Goal: Information Seeking & Learning: Understand process/instructions

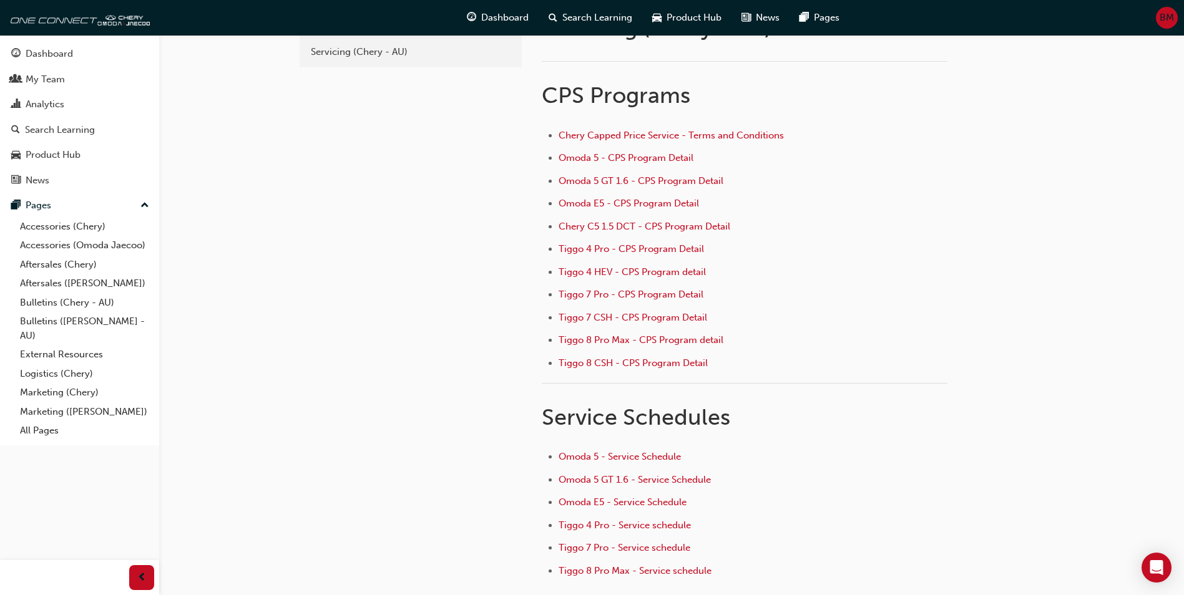
scroll to position [62, 0]
click at [674, 524] on span "Tiggo 4 Pro - Service schedule" at bounding box center [624, 523] width 132 height 11
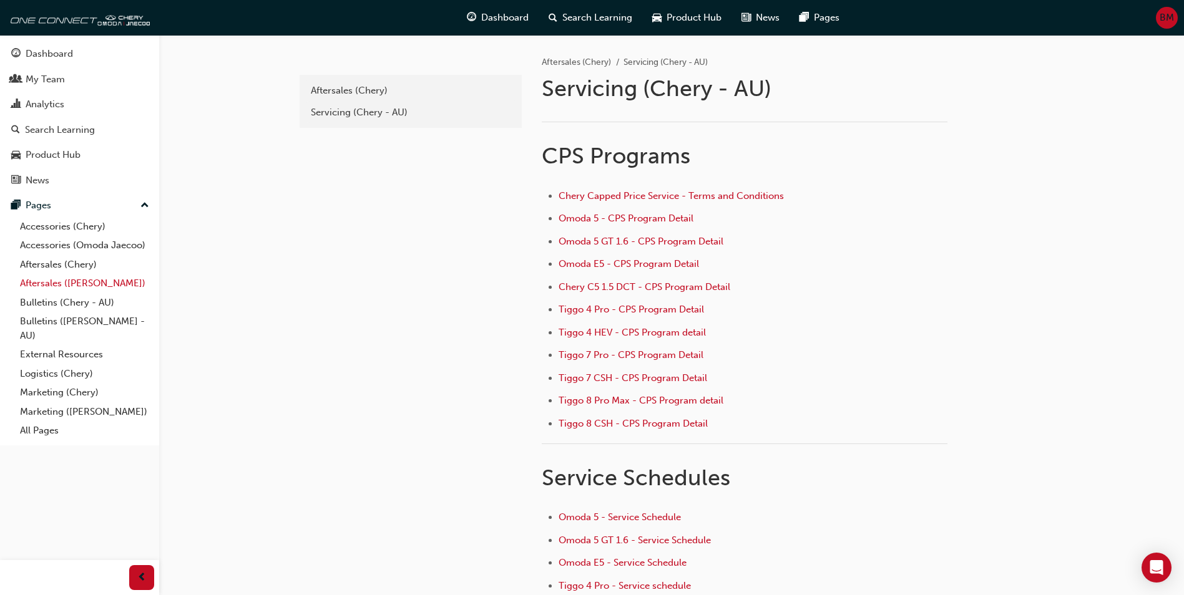
click at [82, 288] on link "Aftersales ([PERSON_NAME])" at bounding box center [84, 283] width 139 height 19
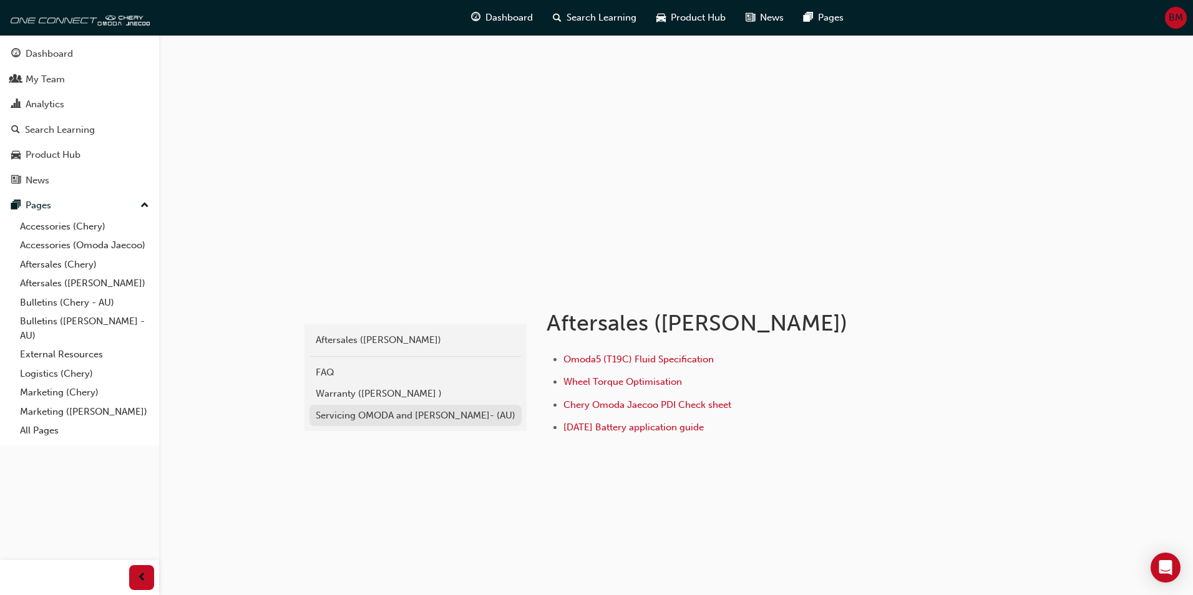
click at [439, 415] on div "Servicing OMODA and JAECOO- (AU)" at bounding box center [416, 416] width 200 height 14
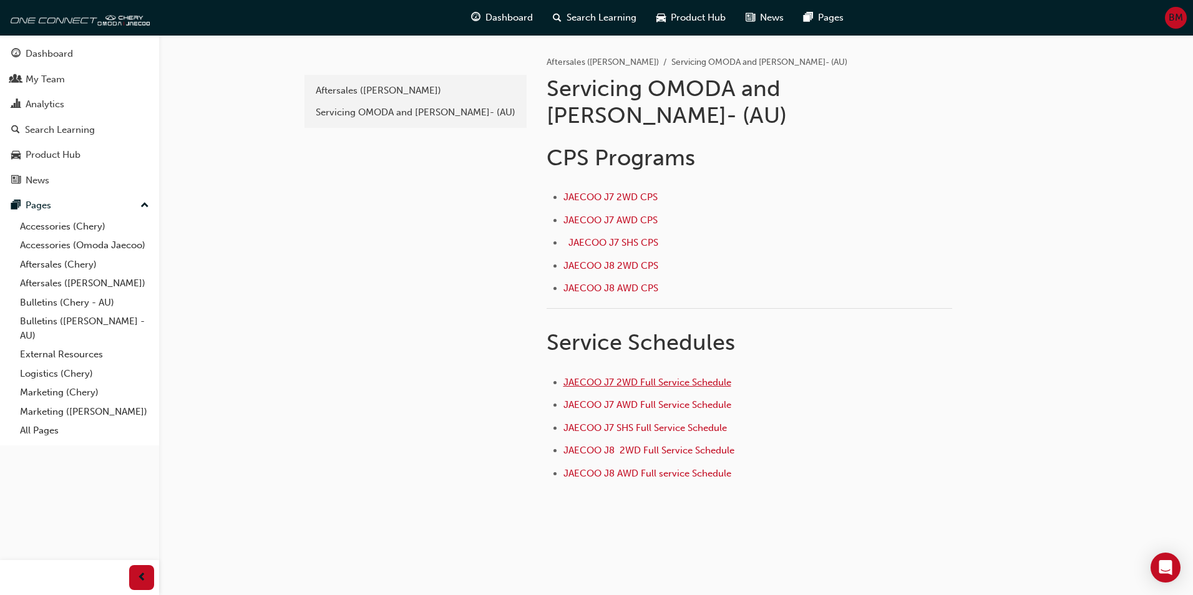
click at [661, 377] on span "JAECOO J7 2WD Full Service Schedule" at bounding box center [647, 382] width 168 height 11
